Goal: Transaction & Acquisition: Purchase product/service

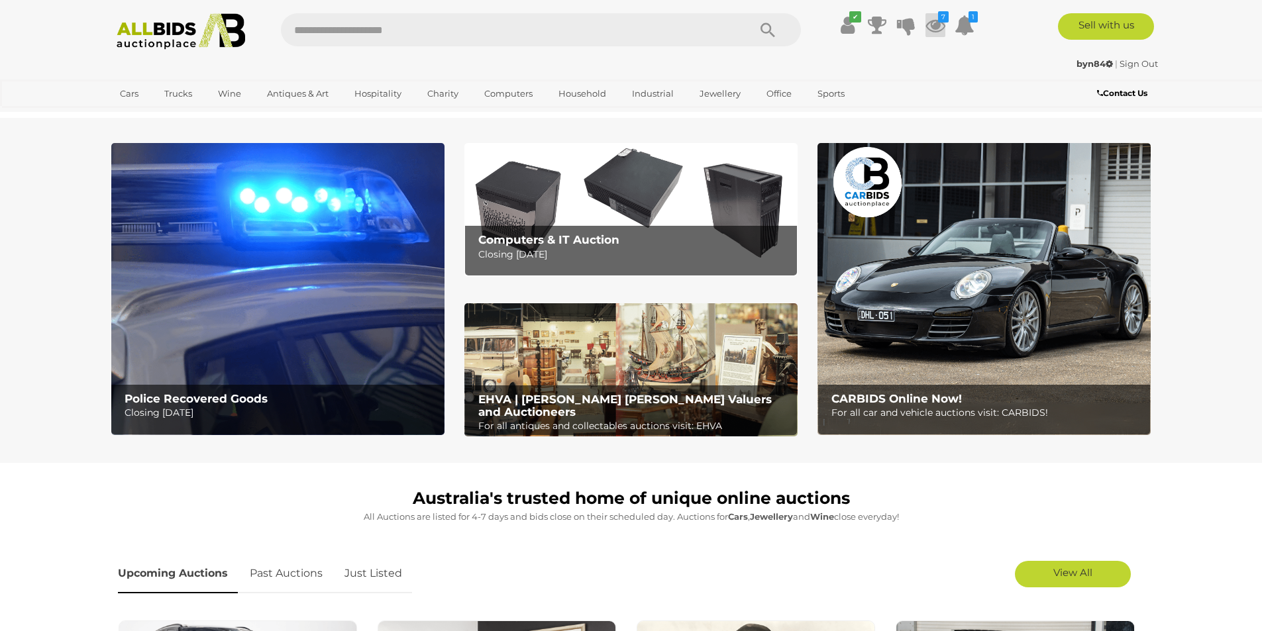
click at [933, 25] on icon at bounding box center [935, 25] width 20 height 24
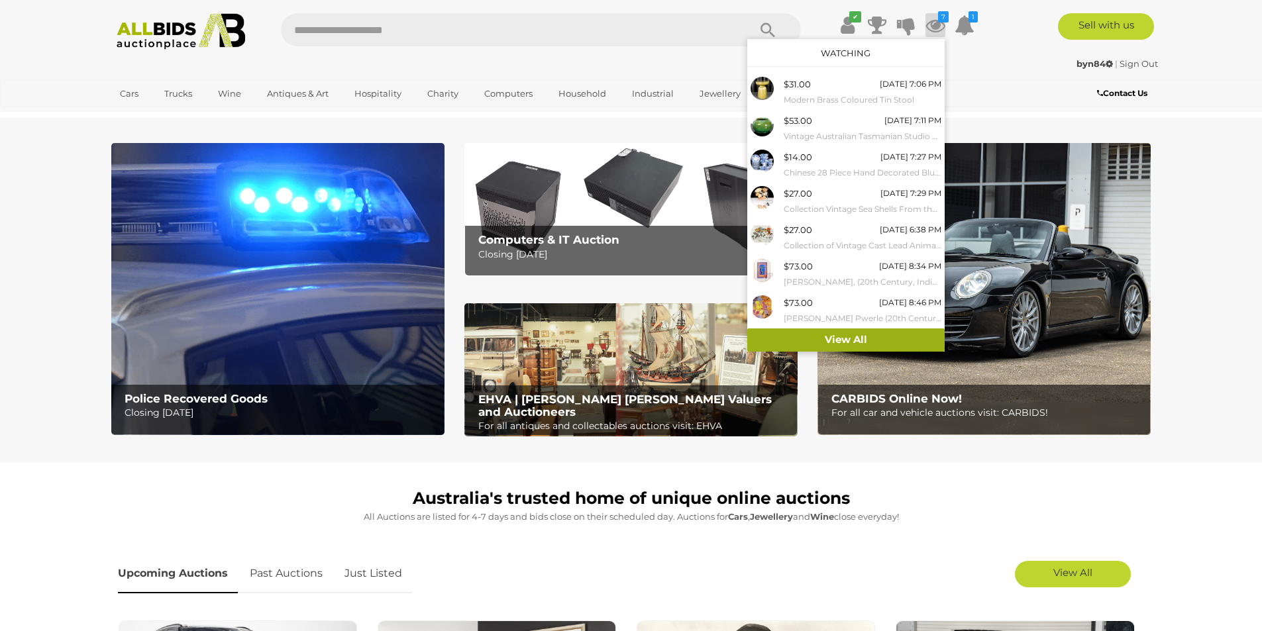
click at [888, 335] on link "View All" at bounding box center [845, 340] width 197 height 23
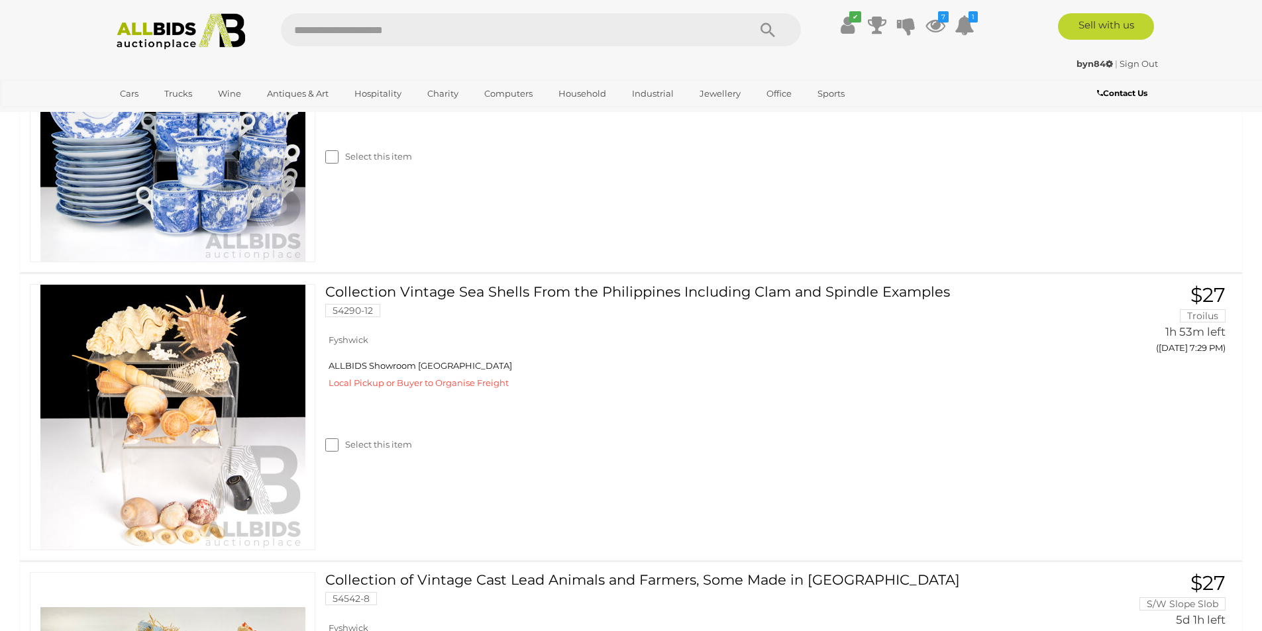
scroll to position [985, 0]
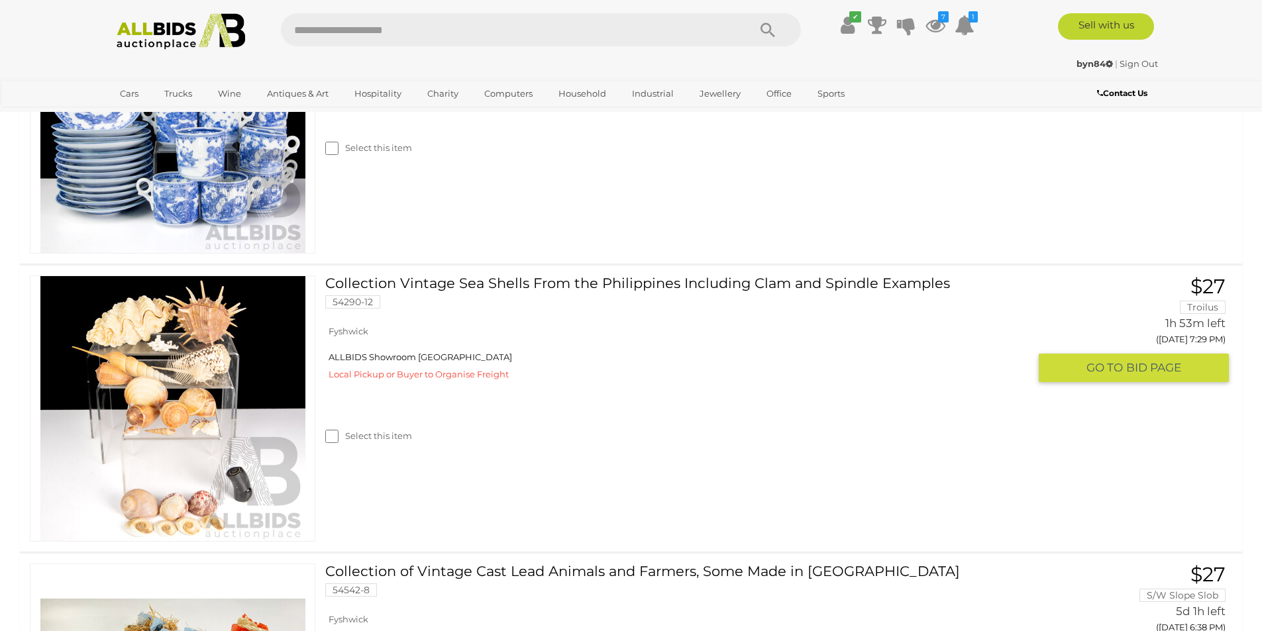
click at [191, 340] on link at bounding box center [173, 409] width 286 height 266
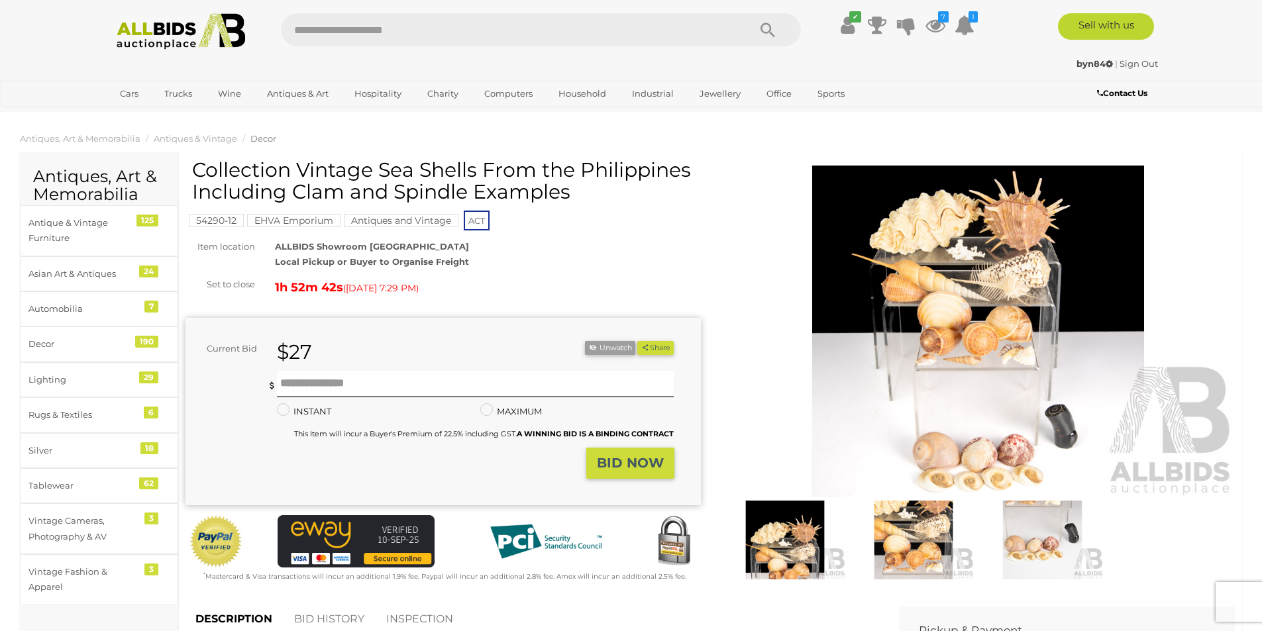
click at [936, 278] on img at bounding box center [978, 332] width 515 height 332
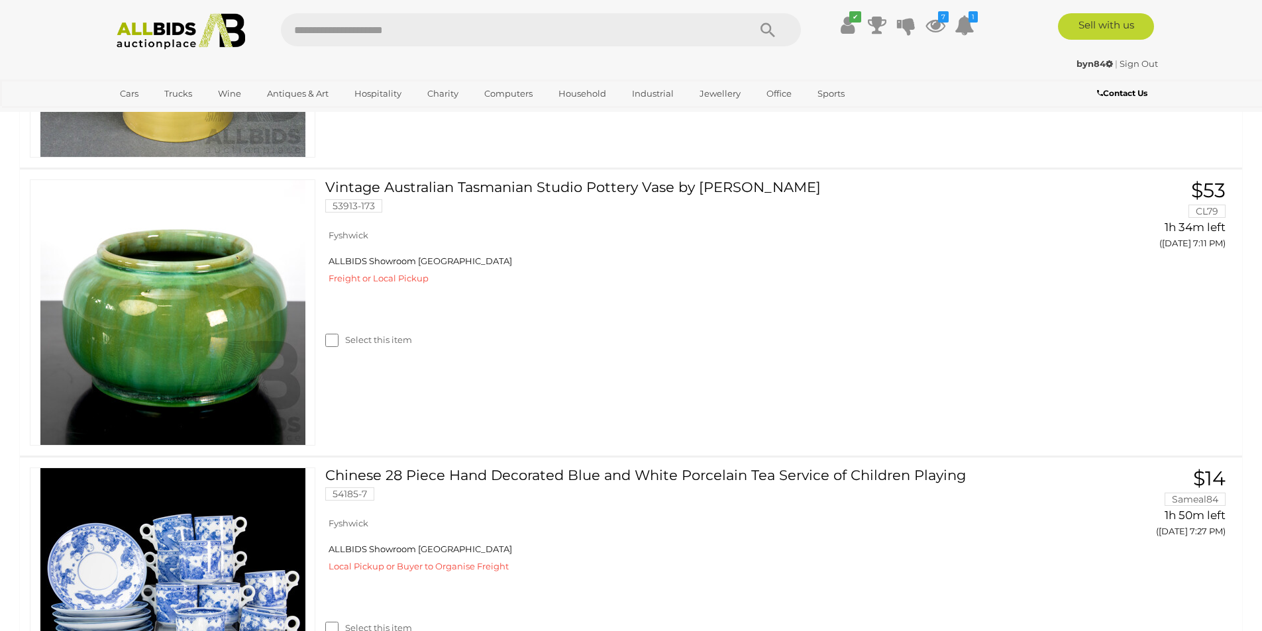
scroll to position [1181, 0]
